Goal: Communication & Community: Participate in discussion

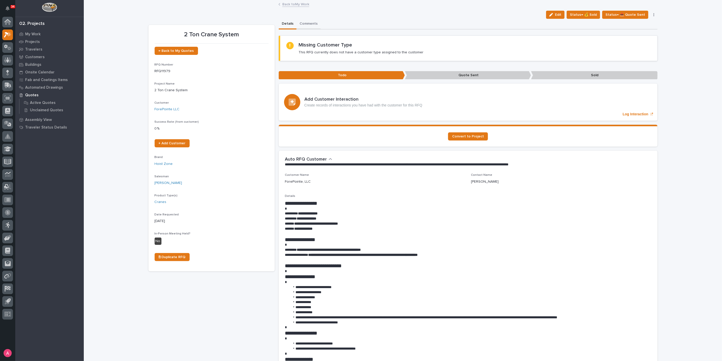
click at [303, 21] on button "Comments" at bounding box center [309, 24] width 24 height 11
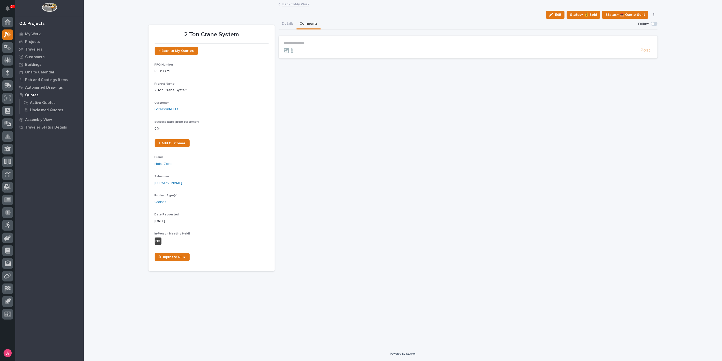
click at [304, 43] on p "**********" at bounding box center [468, 43] width 369 height 4
click at [561, 16] on span "Edit" at bounding box center [558, 14] width 6 height 5
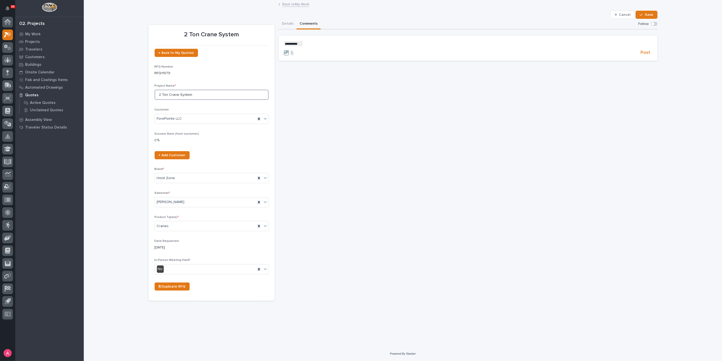
click at [199, 94] on input "2 Ton Crane System" at bounding box center [212, 95] width 114 height 10
type input "2"
type input "3 Ton Motorized Gantry Crane"
click at [646, 15] on span "Save" at bounding box center [649, 14] width 8 height 5
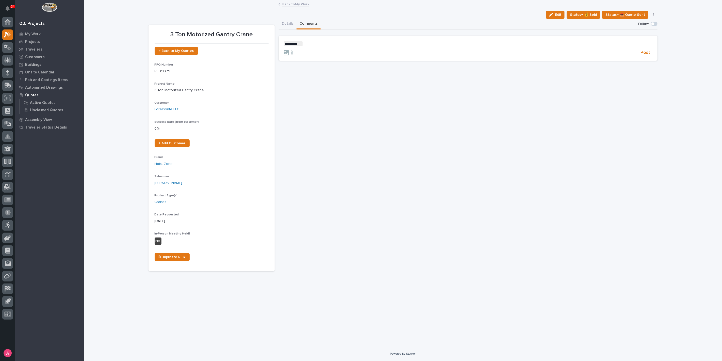
click at [363, 44] on p "﻿ * ********* ﻿ ﻿" at bounding box center [468, 43] width 369 height 5
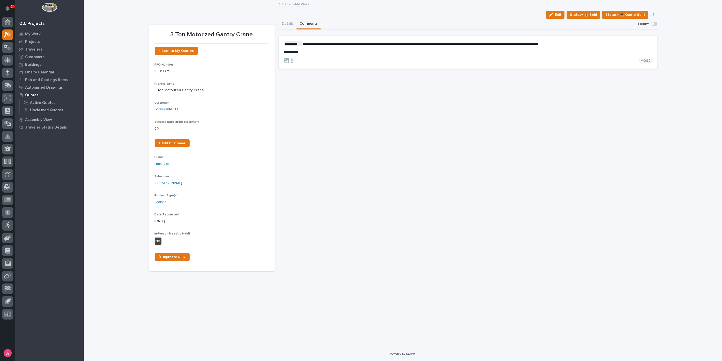
click at [644, 60] on span "Post" at bounding box center [646, 61] width 10 height 6
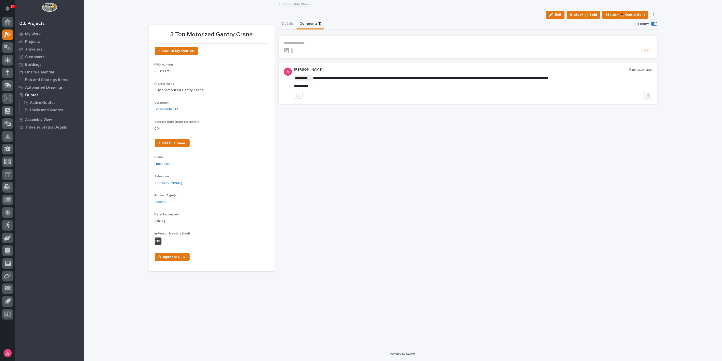
click at [289, 4] on link "Back to My Work" at bounding box center [295, 4] width 27 height 6
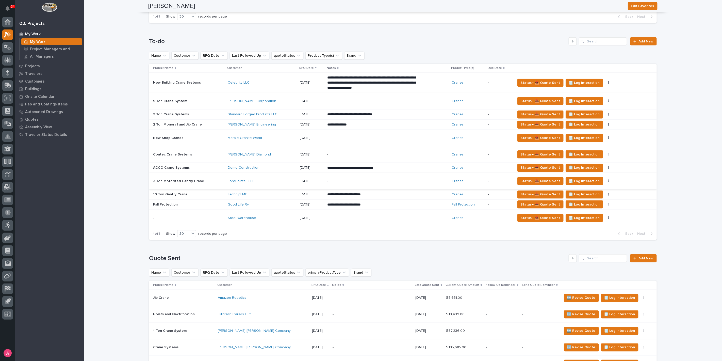
scroll to position [451, 0]
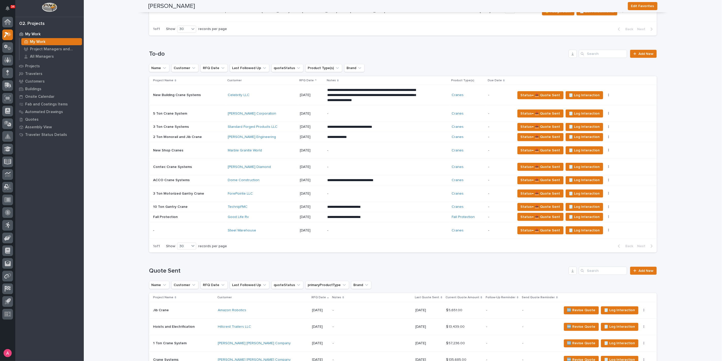
click at [264, 205] on div "TechnipFMC" at bounding box center [262, 207] width 68 height 4
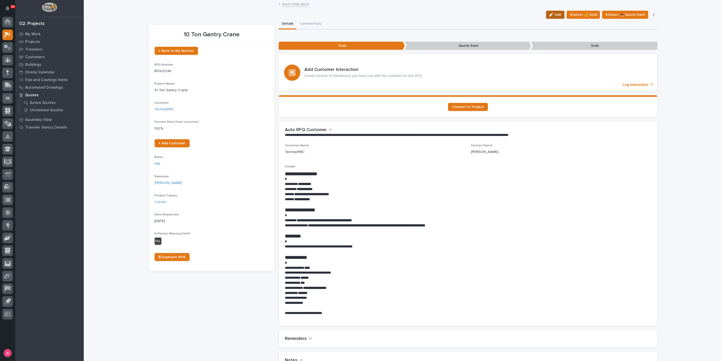
click at [554, 12] on button "Edit" at bounding box center [555, 15] width 19 height 8
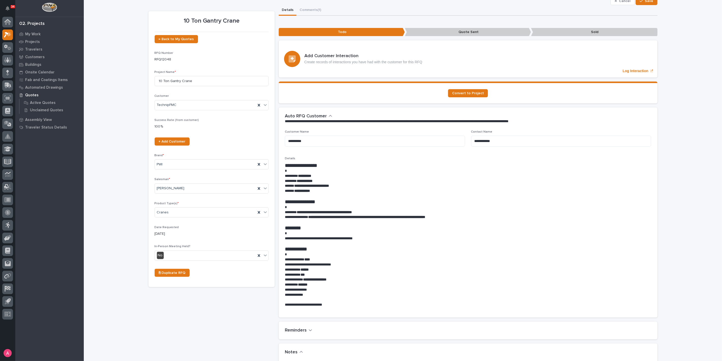
scroll to position [85, 0]
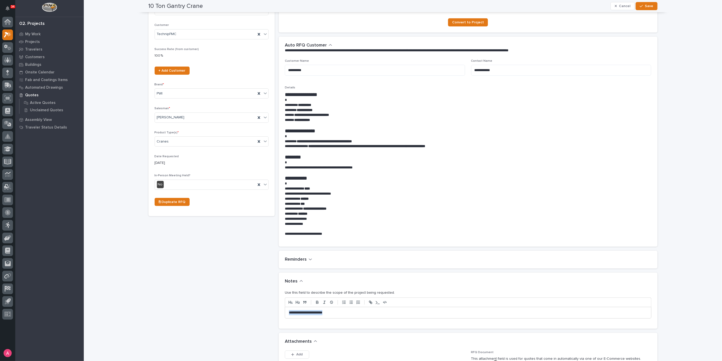
drag, startPoint x: 331, startPoint y: 314, endPoint x: 259, endPoint y: 311, distance: 72.2
click at [259, 311] on div "10 Ton Gantry Crane ← Back to My Quotes RFQ Number RFQ12048 Project Name * 10 T…" at bounding box center [403, 255] width 509 height 642
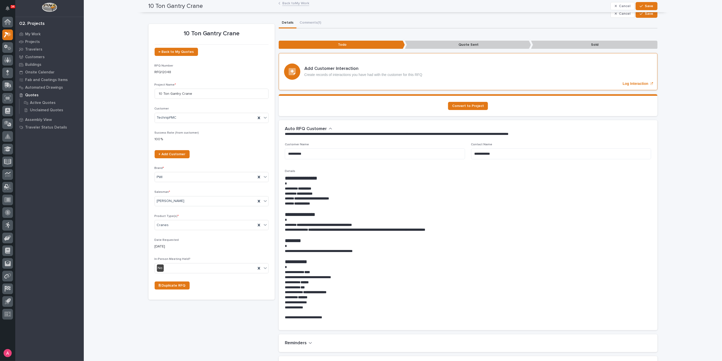
scroll to position [0, 0]
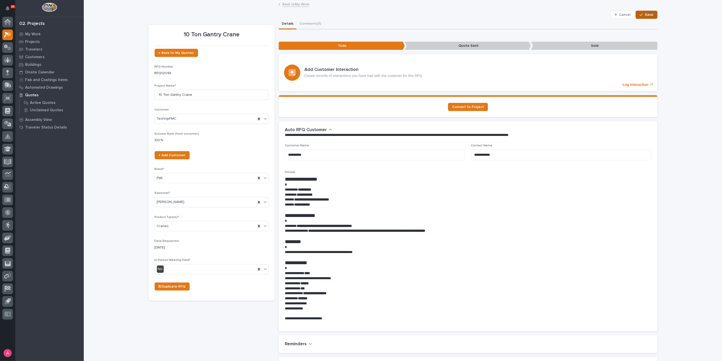
click at [651, 17] on button "Save" at bounding box center [647, 15] width 22 height 8
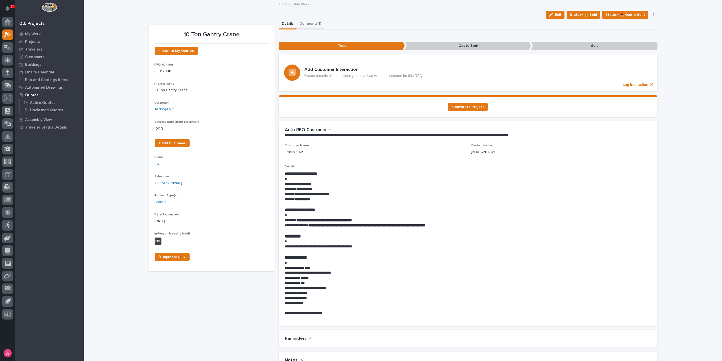
click at [306, 24] on button "Comments (1)" at bounding box center [311, 24] width 28 height 11
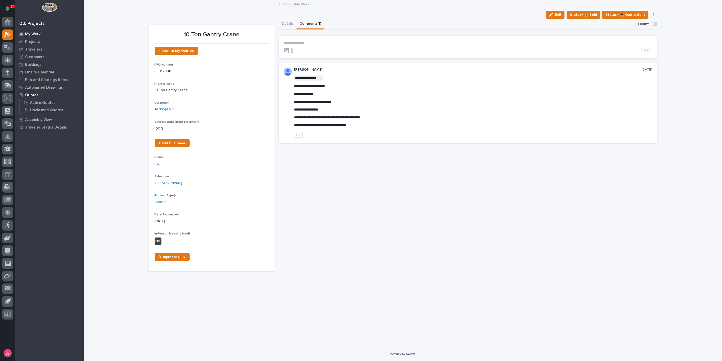
click at [33, 33] on p "My Work" at bounding box center [32, 34] width 15 height 5
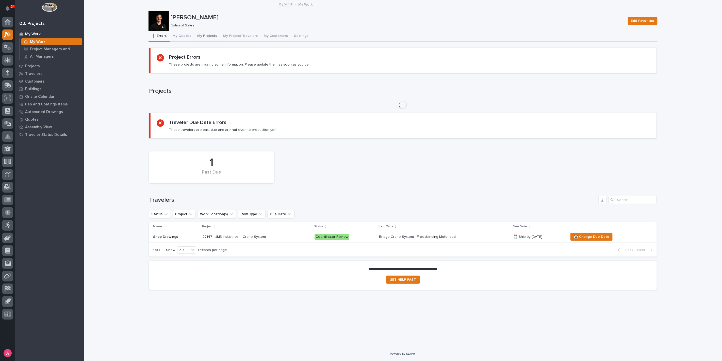
click at [201, 36] on button "My Projects" at bounding box center [207, 36] width 26 height 11
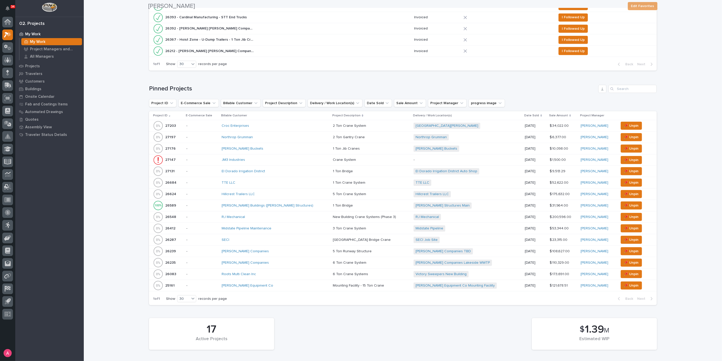
scroll to position [169, 0]
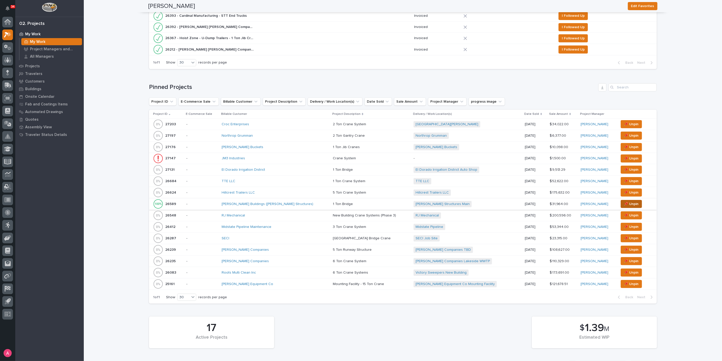
click at [624, 202] on span "📌 Unpin" at bounding box center [631, 204] width 15 height 6
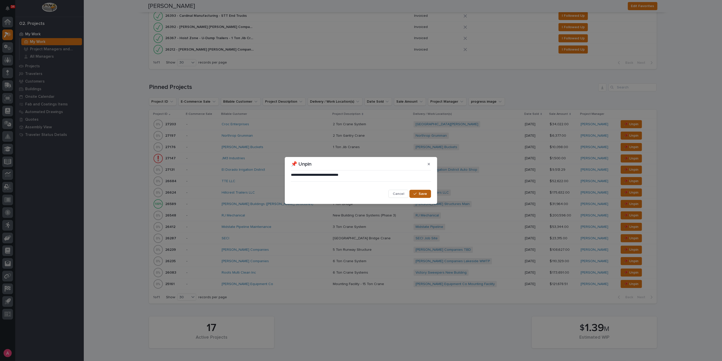
click at [425, 194] on span "Save" at bounding box center [423, 193] width 8 height 5
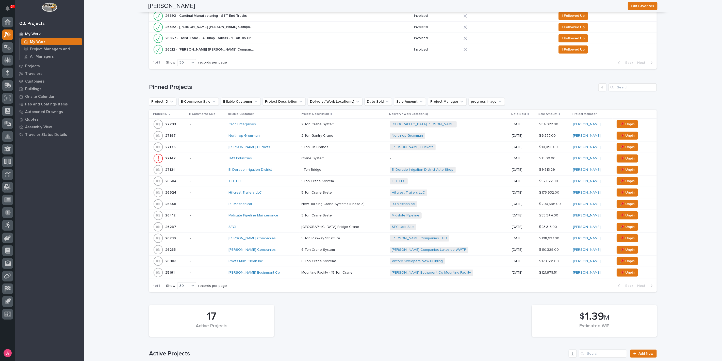
click at [290, 214] on div "Midstate Pipeline Maintenance" at bounding box center [263, 215] width 69 height 4
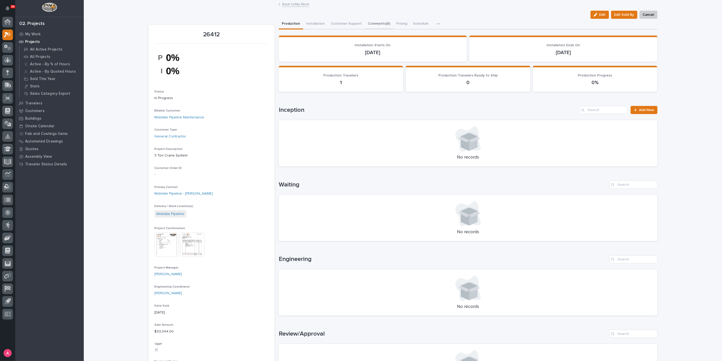
click at [371, 24] on button "Comments (8)" at bounding box center [379, 24] width 28 height 11
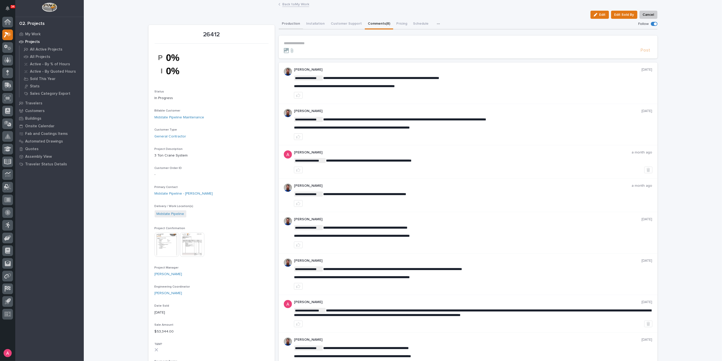
click at [284, 23] on button "Production" at bounding box center [291, 24] width 24 height 11
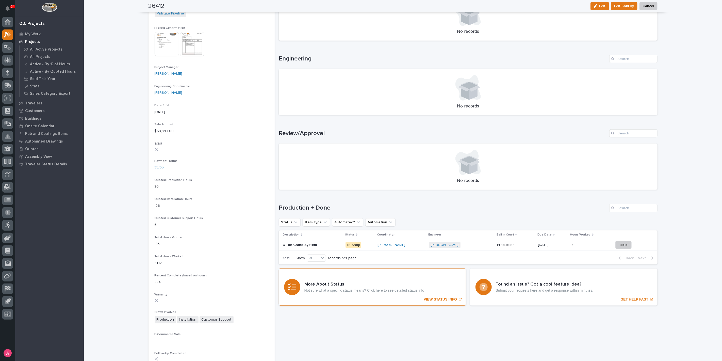
scroll to position [225, 0]
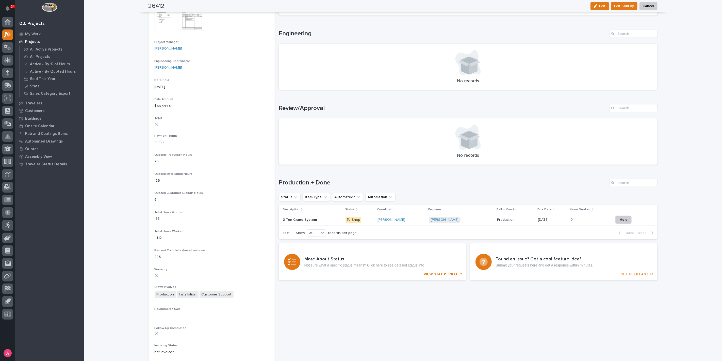
click at [328, 218] on p at bounding box center [312, 220] width 59 height 4
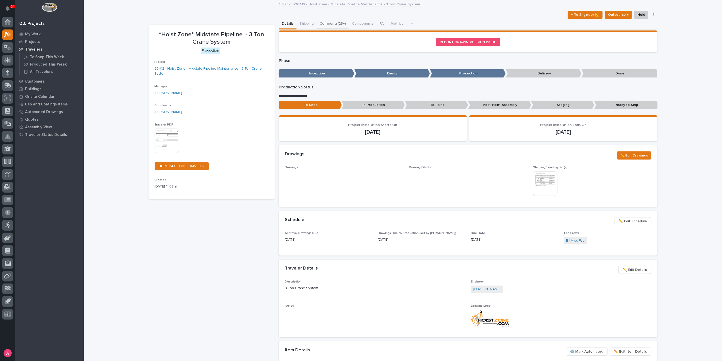
click at [334, 20] on button "Comments (25+)" at bounding box center [333, 24] width 32 height 11
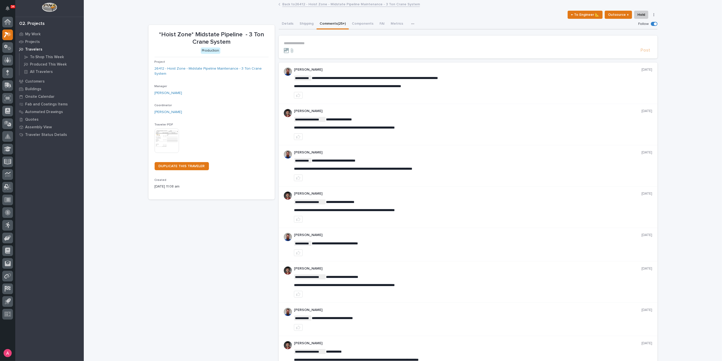
click at [345, 44] on p "**********" at bounding box center [468, 43] width 369 height 4
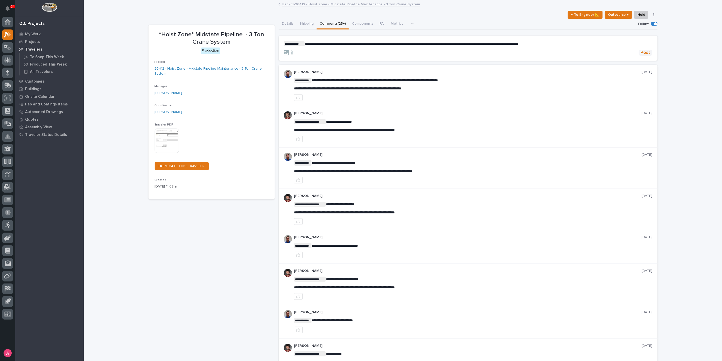
click at [643, 53] on span "Post" at bounding box center [646, 53] width 10 height 6
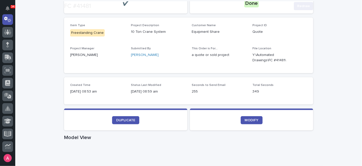
scroll to position [85, 0]
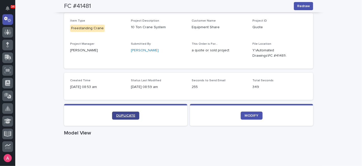
click at [116, 116] on span "DUPLICATE" at bounding box center [125, 116] width 19 height 4
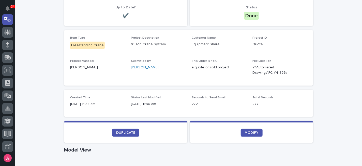
scroll to position [113, 0]
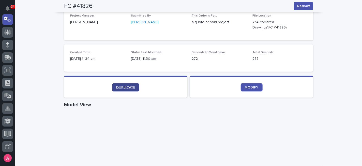
click at [129, 88] on span "DUPLICATE" at bounding box center [125, 88] width 19 height 4
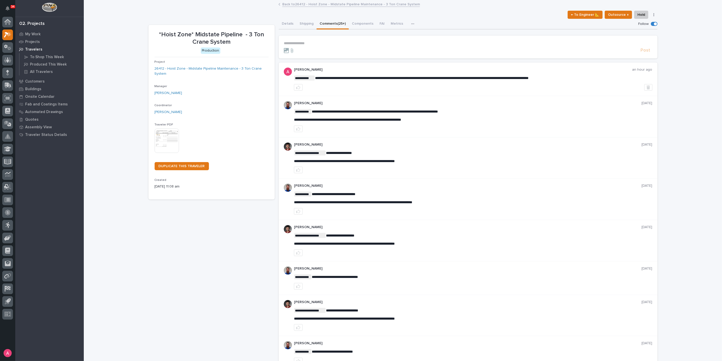
click at [305, 6] on link "Back to 26412 - Hoist Zone - Midstate Pipeline Maintenance - 3 Ton Crane System" at bounding box center [351, 4] width 138 height 6
